Goal: Find specific page/section: Find specific page/section

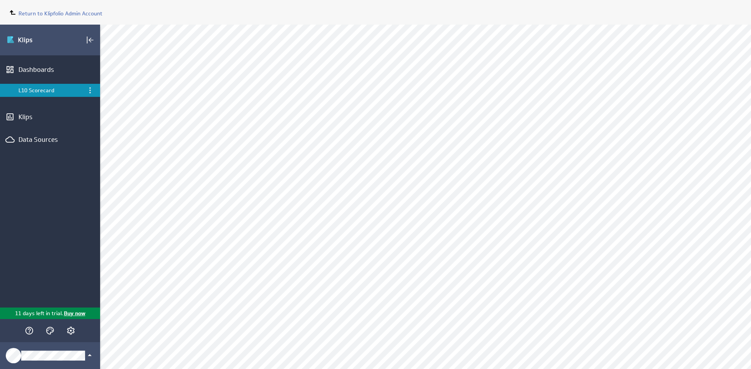
click at [51, 18] on div "Return to Klipfolio Admin Account" at bounding box center [375, 12] width 751 height 25
click at [51, 15] on span "Return to Klipfolio Admin Account" at bounding box center [60, 13] width 84 height 7
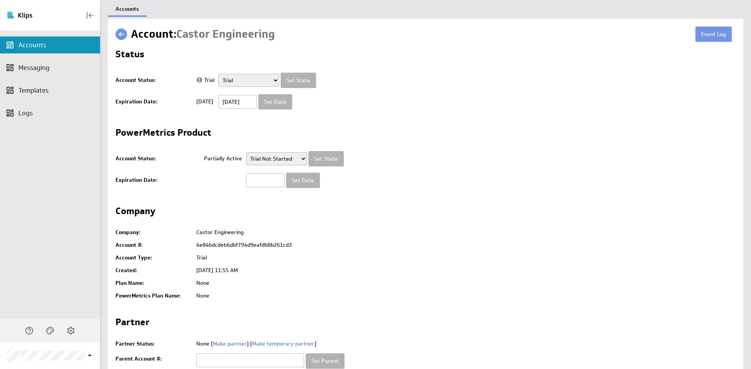
click at [120, 35] on link at bounding box center [121, 34] width 12 height 12
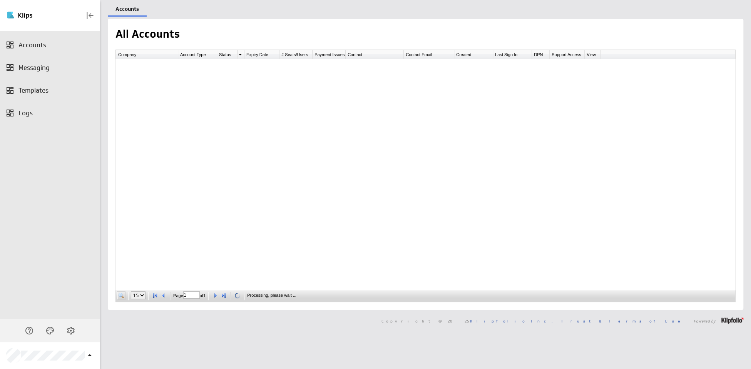
click at [120, 297] on span at bounding box center [121, 296] width 8 height 8
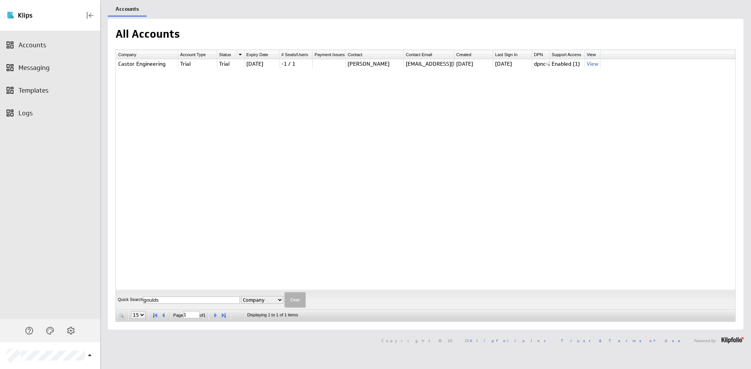
type input "goulds"
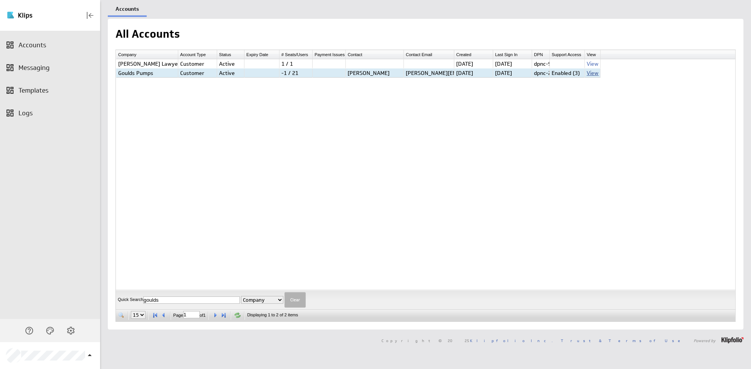
click at [590, 73] on link "View" at bounding box center [592, 73] width 12 height 7
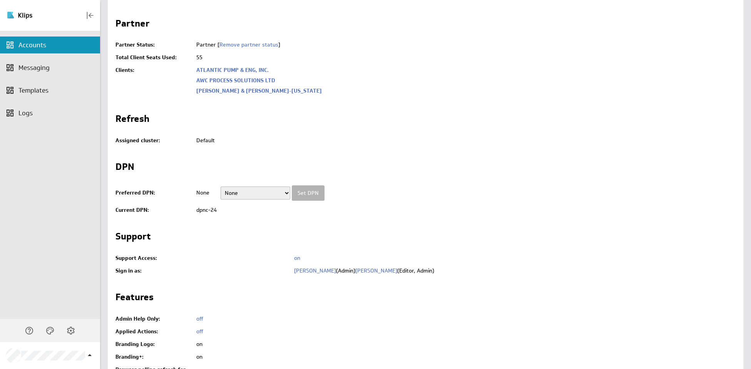
scroll to position [212, 0]
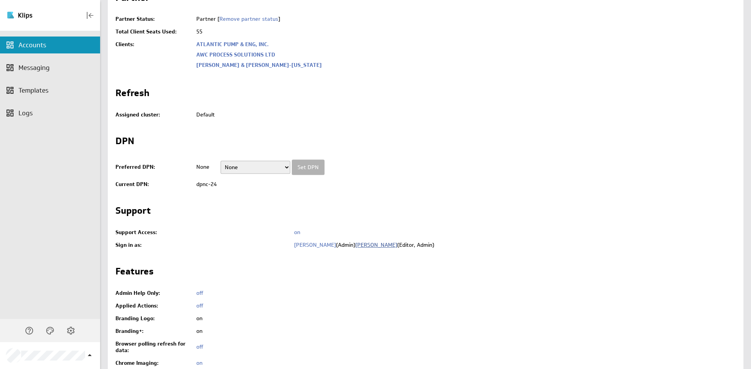
click at [358, 247] on link "Aida Ndiongue" at bounding box center [376, 245] width 42 height 7
